Goal: Transaction & Acquisition: Purchase product/service

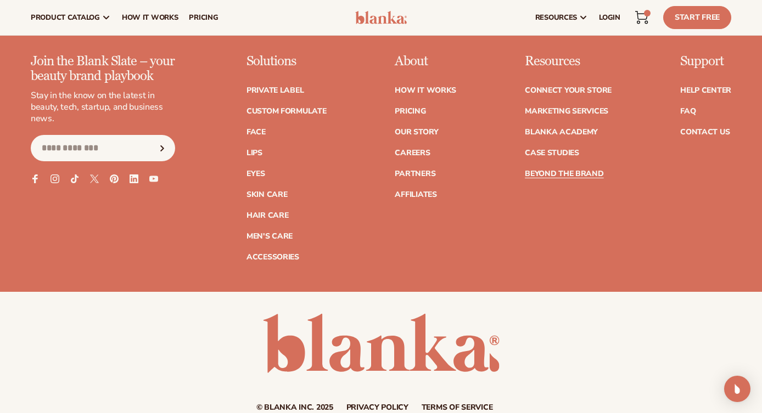
scroll to position [9662, 0]
click at [588, 108] on link "Marketing services" at bounding box center [565, 112] width 83 height 8
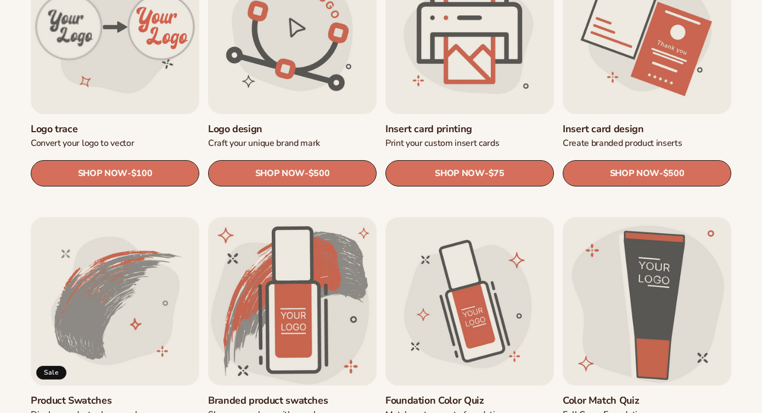
scroll to position [555, 0]
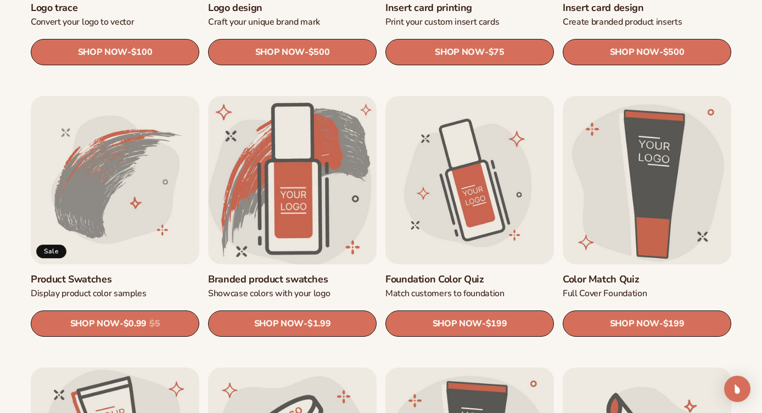
click at [261, 273] on link "Branded product swatches" at bounding box center [292, 279] width 168 height 13
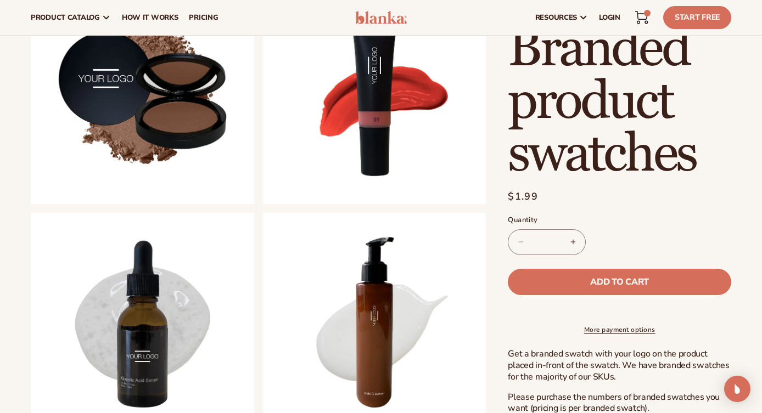
scroll to position [402, 0]
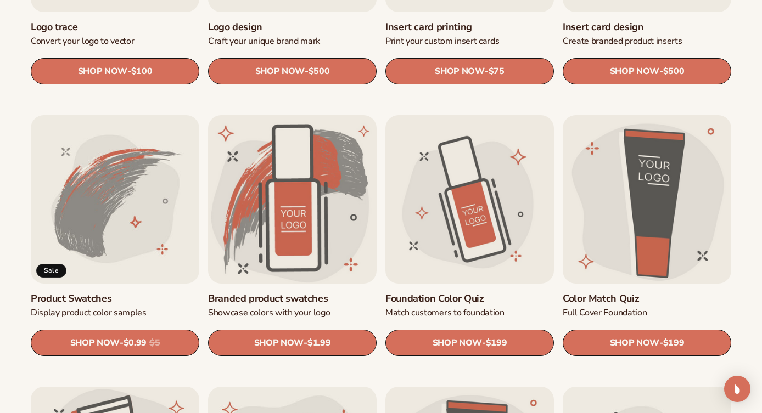
scroll to position [537, 0]
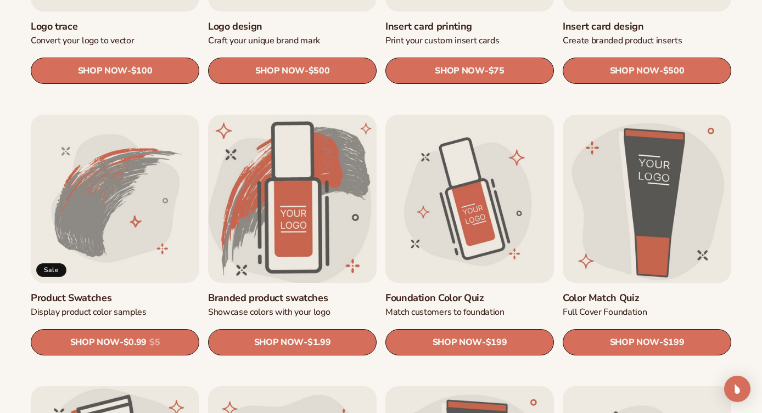
click at [308, 292] on link "Branded product swatches" at bounding box center [292, 298] width 168 height 13
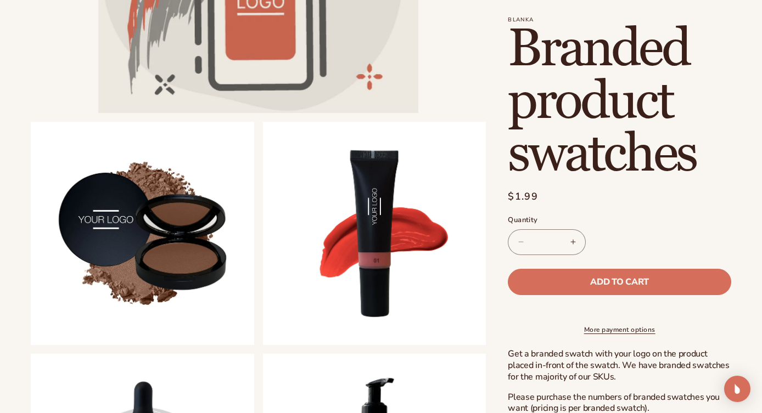
scroll to position [291, 0]
